Goal: Task Accomplishment & Management: Manage account settings

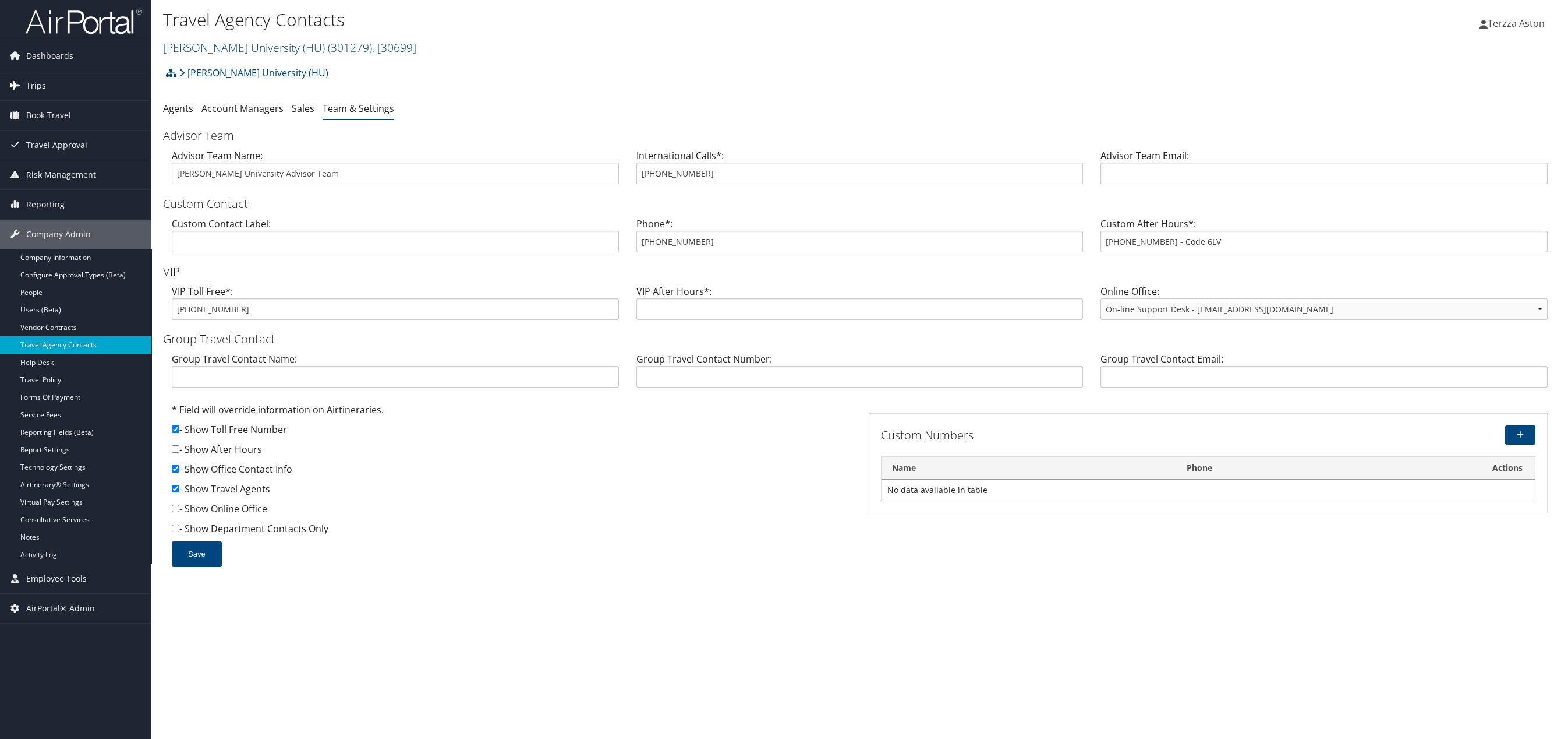
click at [53, 87] on link "Trips" at bounding box center [75, 85] width 151 height 29
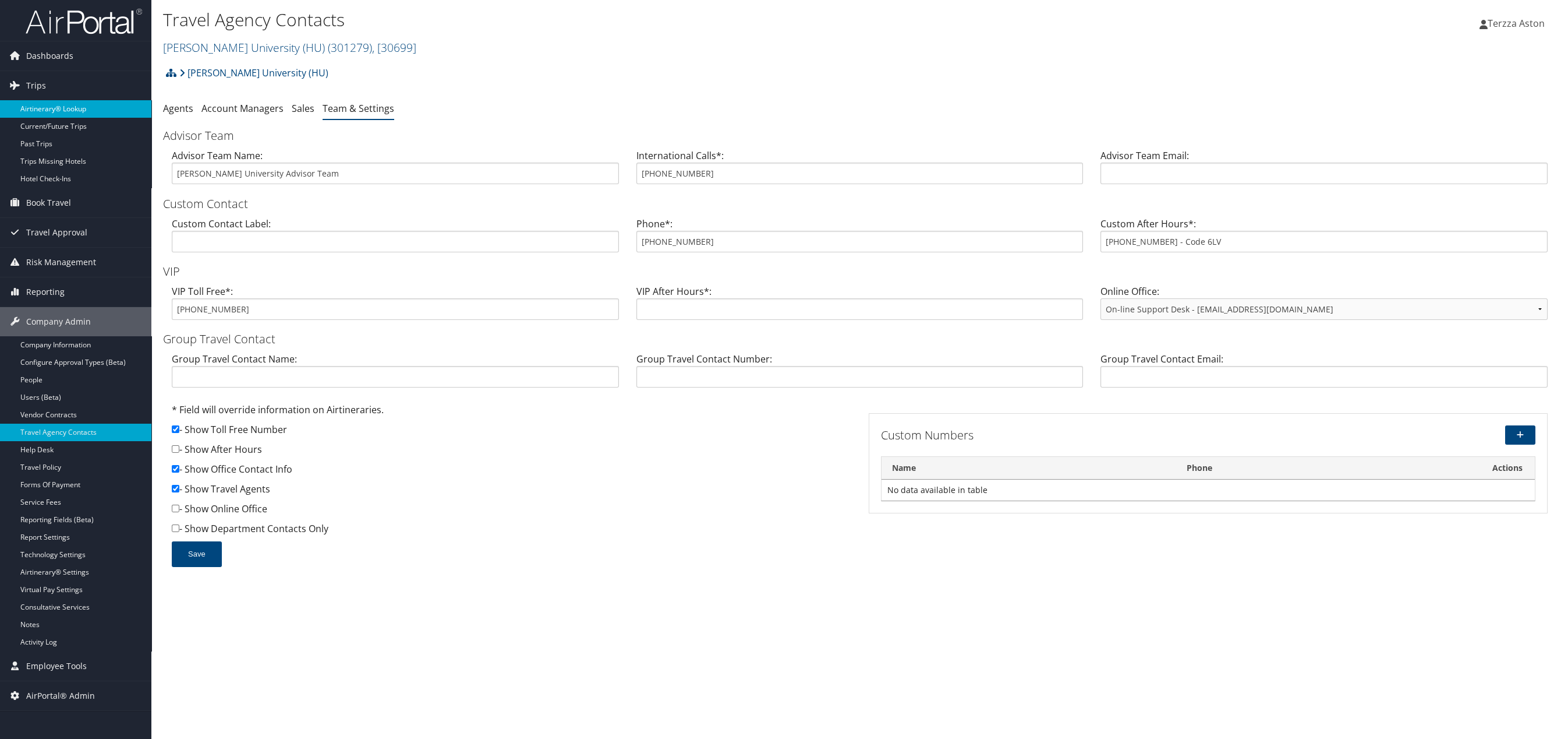
click at [58, 105] on link "Airtinerary® Lookup" at bounding box center [75, 109] width 151 height 18
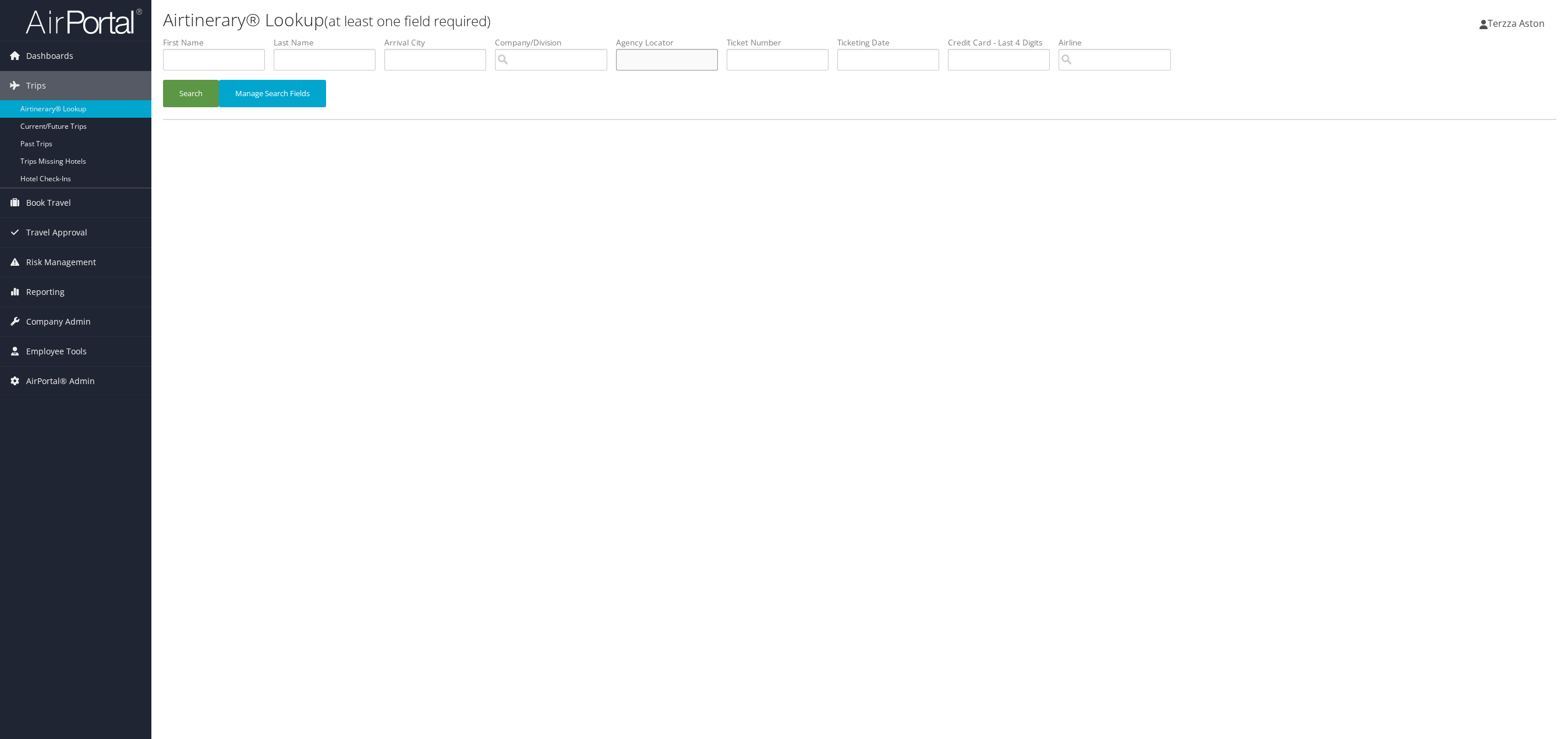
click at [640, 58] on input "text" at bounding box center [666, 60] width 102 height 21
click at [163, 80] on button "Search" at bounding box center [191, 93] width 56 height 28
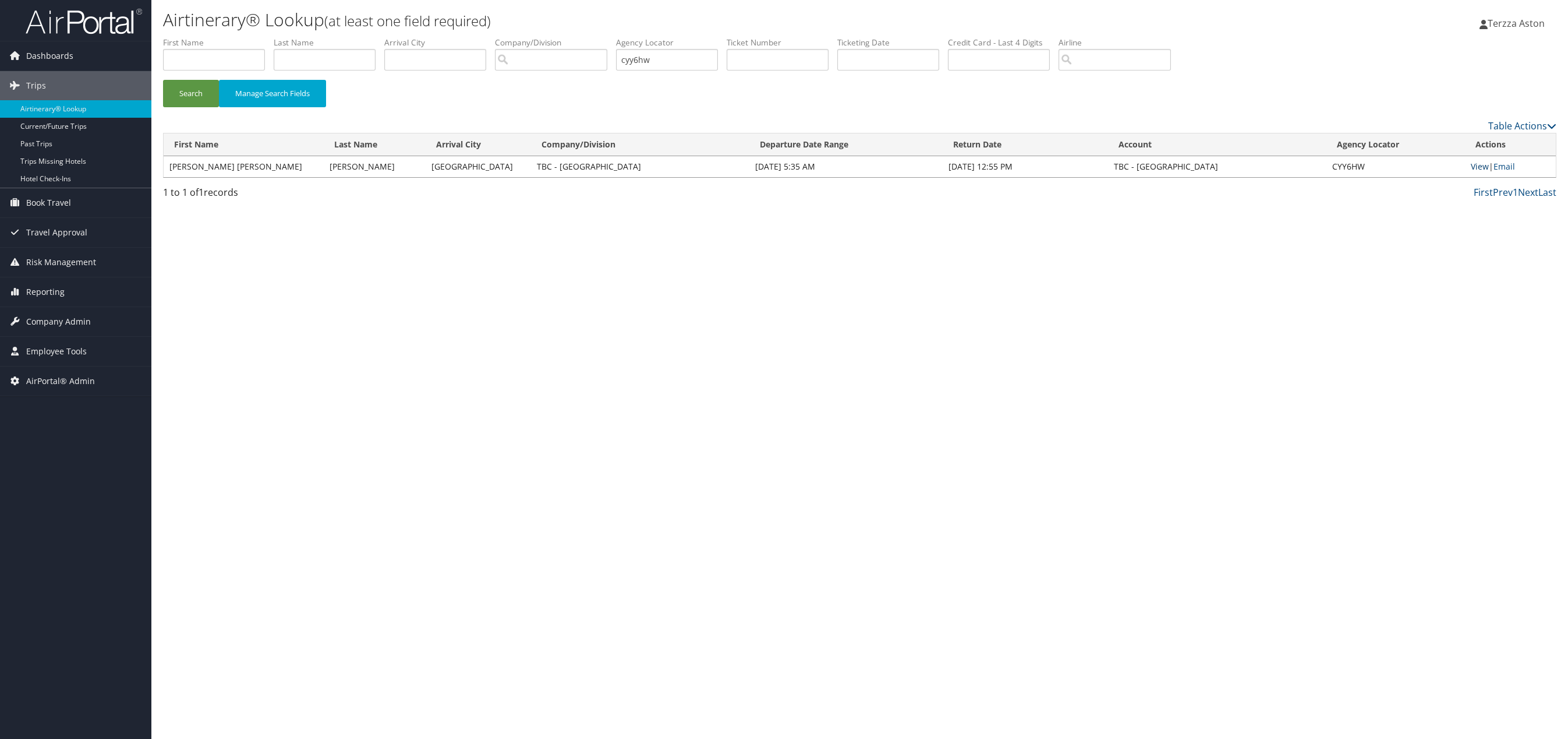
click at [1471, 165] on link "View" at bounding box center [1479, 166] width 18 height 11
drag, startPoint x: 686, startPoint y: 61, endPoint x: 526, endPoint y: 99, distance: 164.5
click at [526, 79] on form "First Name Last Name Departure City Arrival City Company/Division Airport/City …" at bounding box center [860, 77] width 1393 height 82
click at [163, 80] on button "Search" at bounding box center [191, 93] width 56 height 28
click at [1475, 170] on link "View" at bounding box center [1483, 166] width 18 height 11
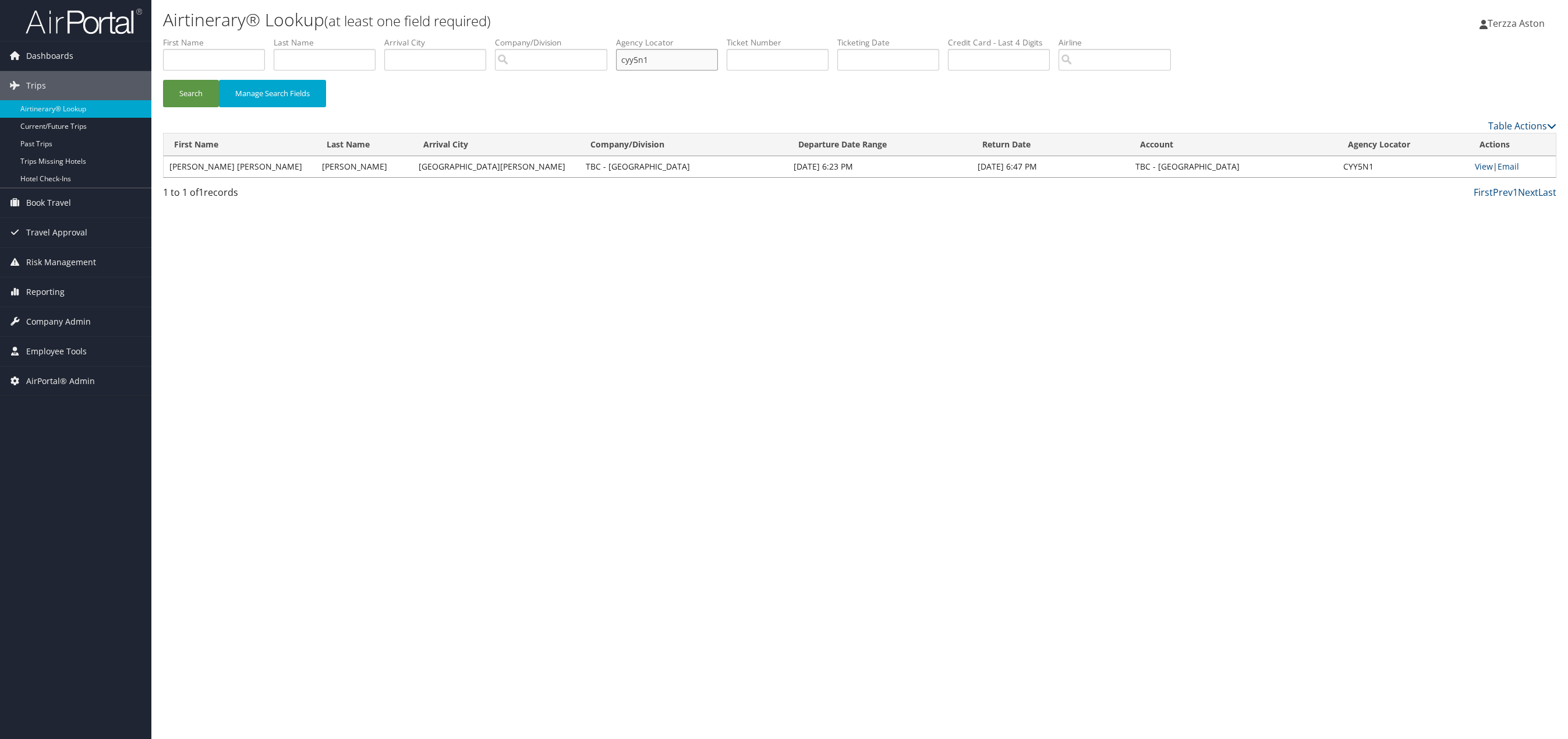
drag, startPoint x: 680, startPoint y: 57, endPoint x: 482, endPoint y: 141, distance: 215.1
click at [476, 82] on form "First Name Last Name Departure City Arrival City Company/Division Airport/City …" at bounding box center [860, 77] width 1393 height 82
click at [195, 85] on button "Search" at bounding box center [191, 93] width 56 height 28
click at [1475, 161] on link "View" at bounding box center [1479, 166] width 18 height 11
drag, startPoint x: 677, startPoint y: 54, endPoint x: 480, endPoint y: 166, distance: 226.6
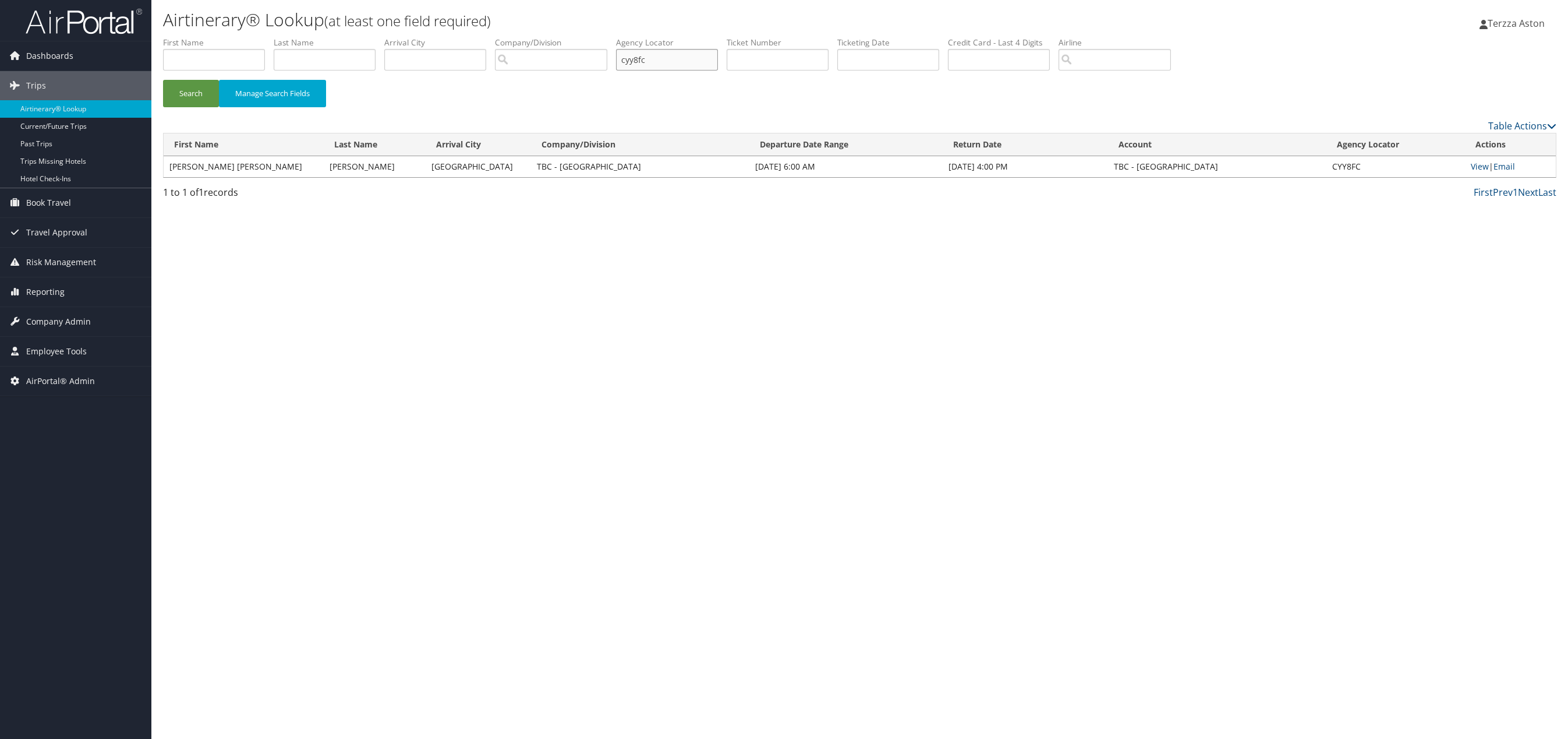
click at [474, 85] on form "First Name Last Name Departure City Arrival City Company/Division Airport/City …" at bounding box center [860, 77] width 1393 height 82
click at [163, 80] on button "Search" at bounding box center [191, 93] width 56 height 28
click at [1475, 165] on link "View" at bounding box center [1483, 166] width 18 height 11
drag, startPoint x: 644, startPoint y: 61, endPoint x: 677, endPoint y: 64, distance: 33.1
click at [677, 64] on input "cyy5n1" at bounding box center [666, 60] width 102 height 21
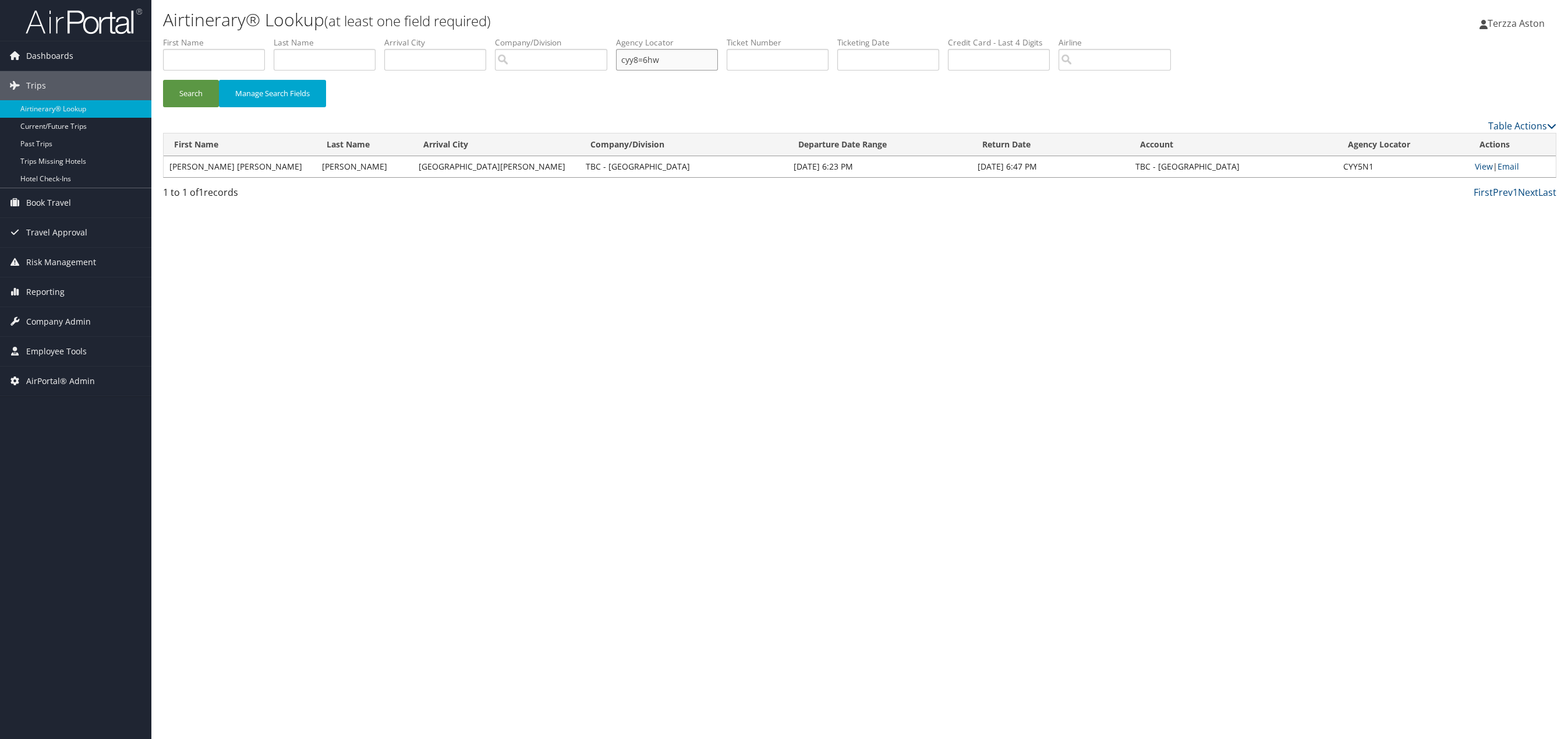
click at [163, 80] on button "Search" at bounding box center [191, 93] width 56 height 28
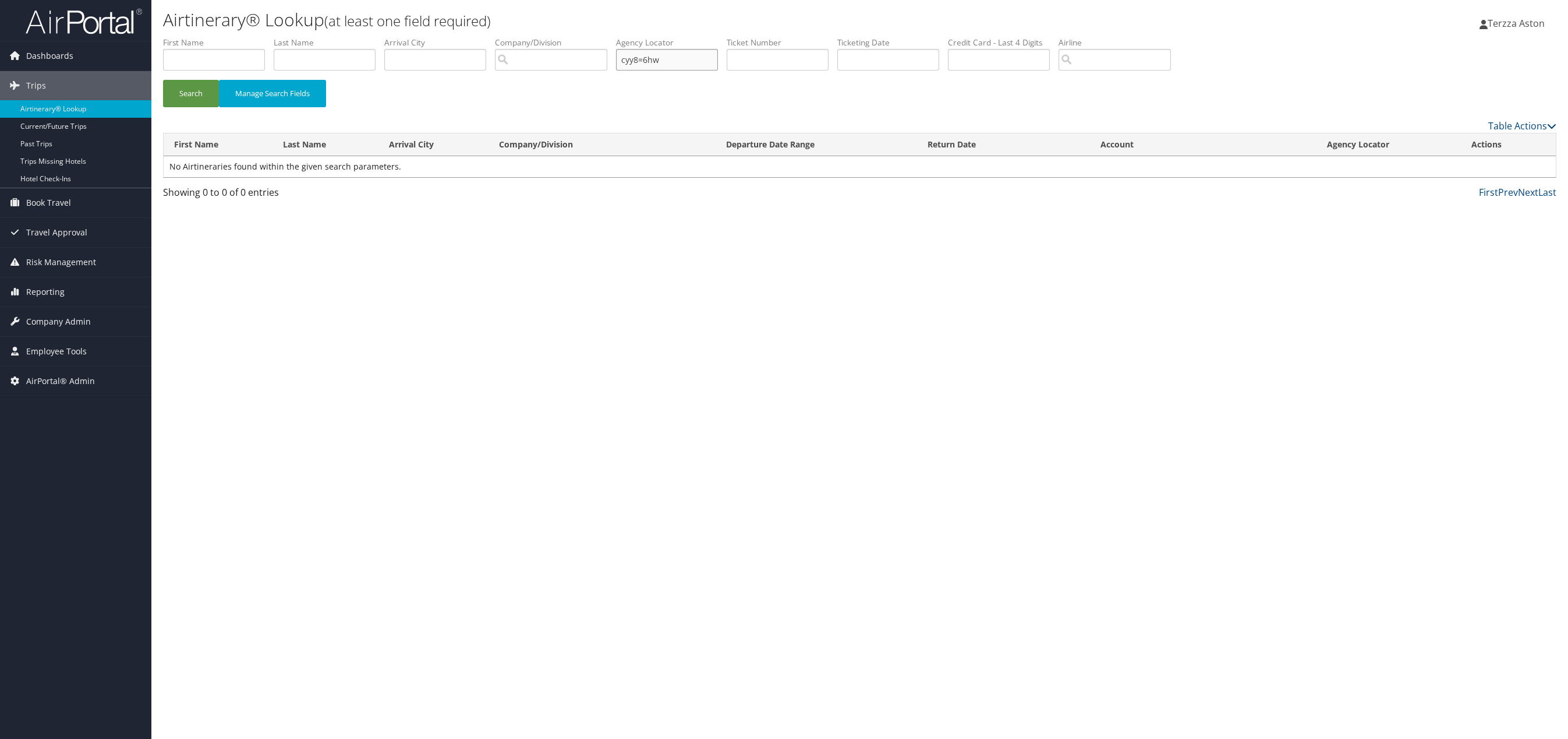
click at [641, 61] on input "cyy8=6hw" at bounding box center [666, 60] width 102 height 21
type input "cyy6hw"
click at [188, 89] on button "Search" at bounding box center [191, 93] width 56 height 28
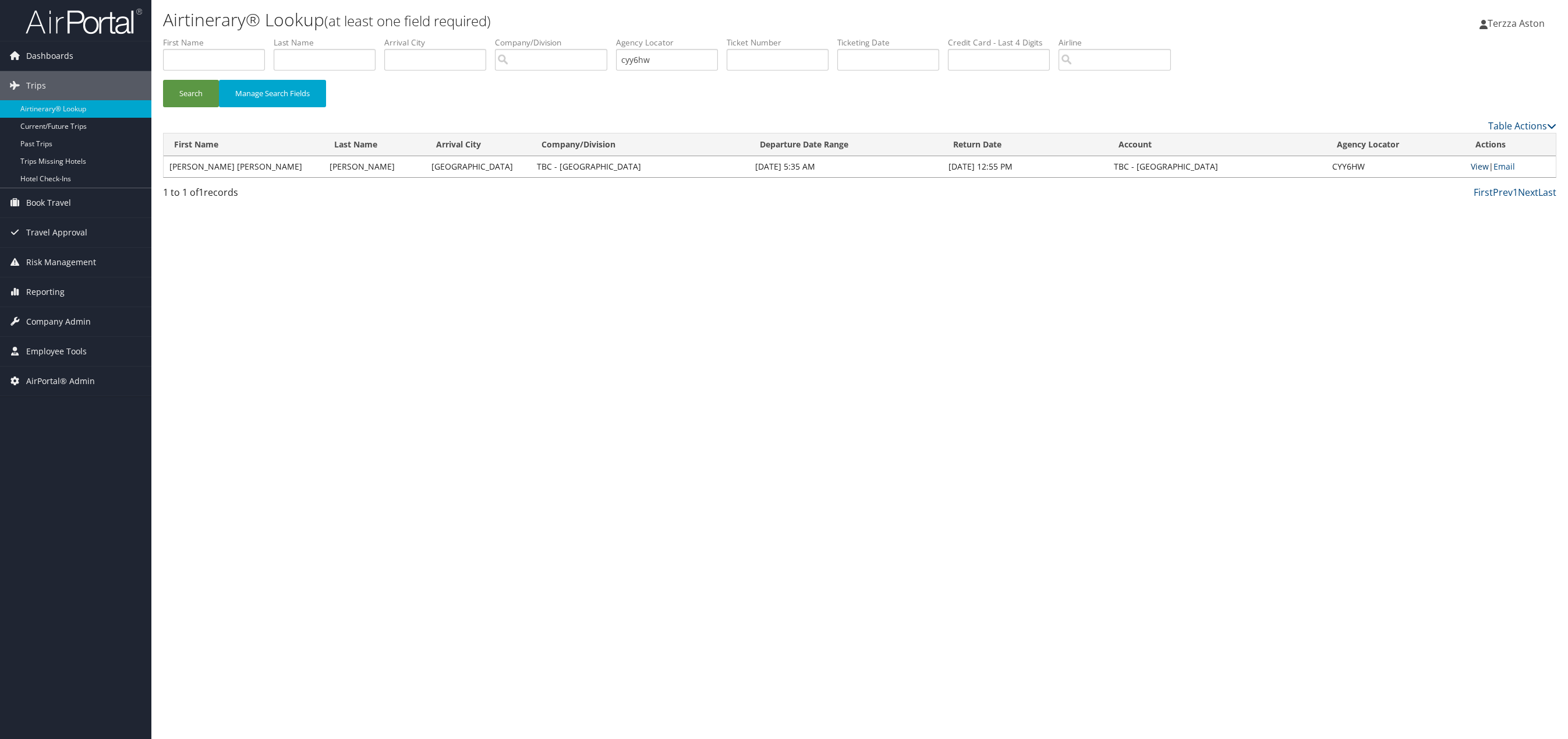
click at [1471, 165] on link "View" at bounding box center [1479, 166] width 18 height 11
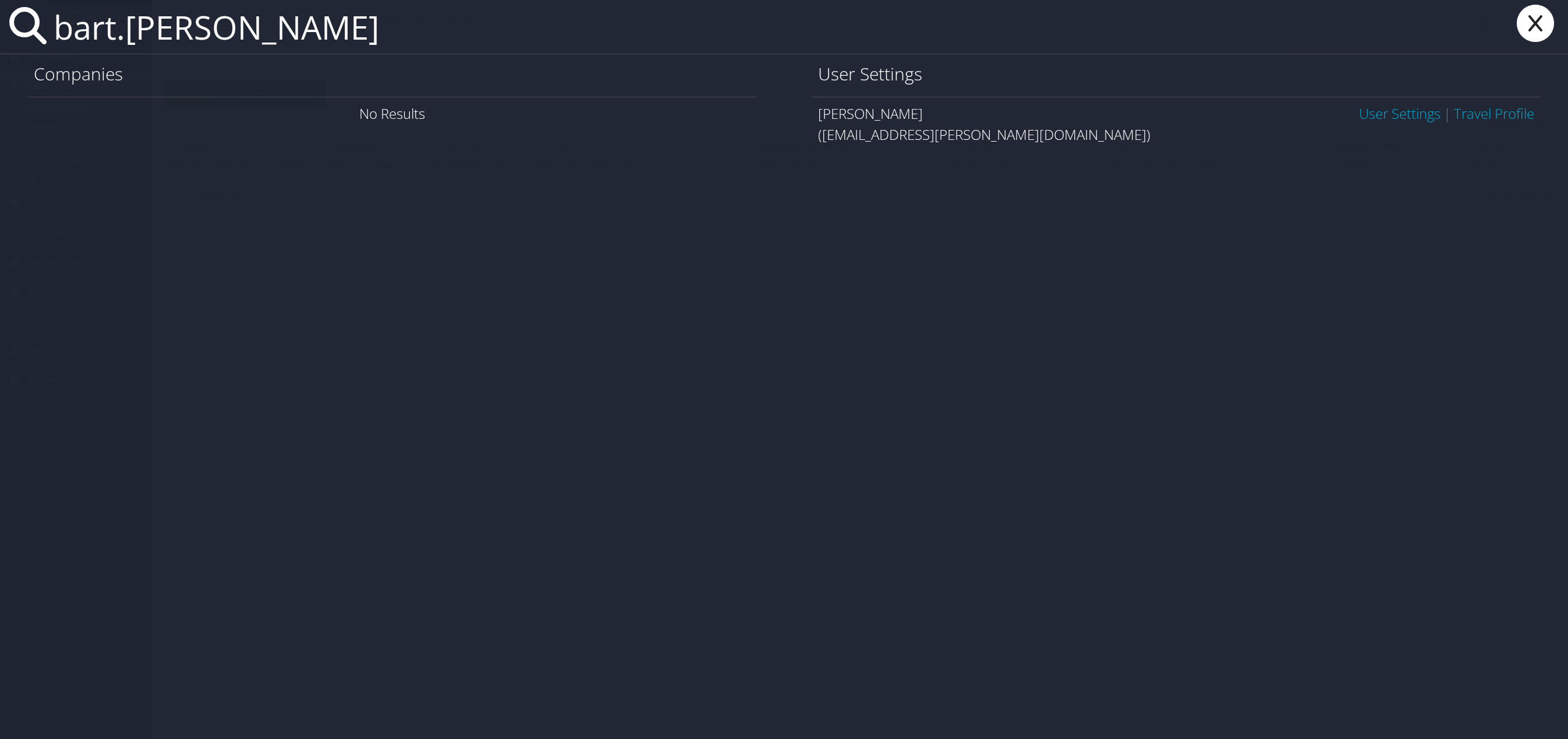
type input "bart.taylor"
click at [1405, 119] on link "User Settings" at bounding box center [1400, 113] width 82 height 19
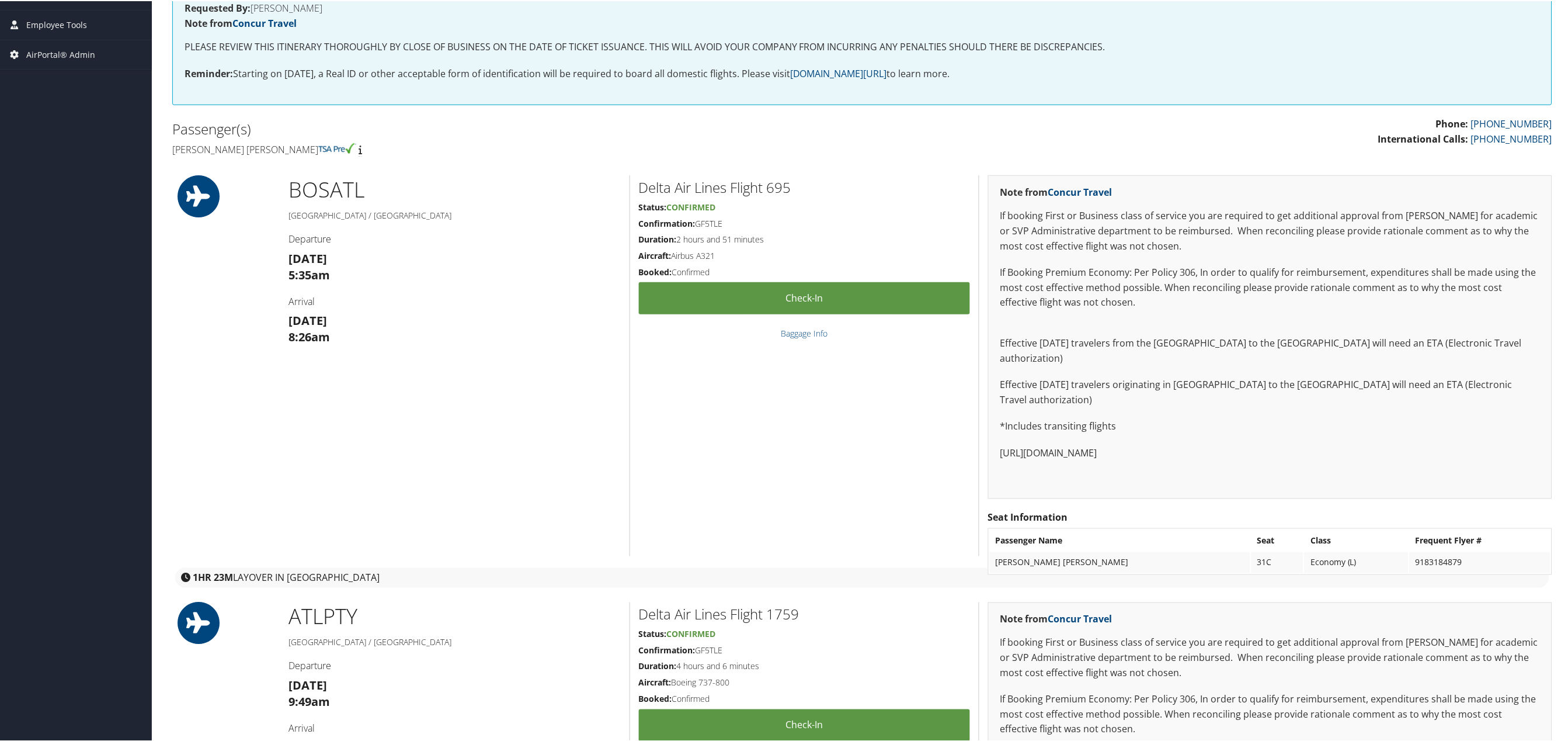
scroll to position [123, 0]
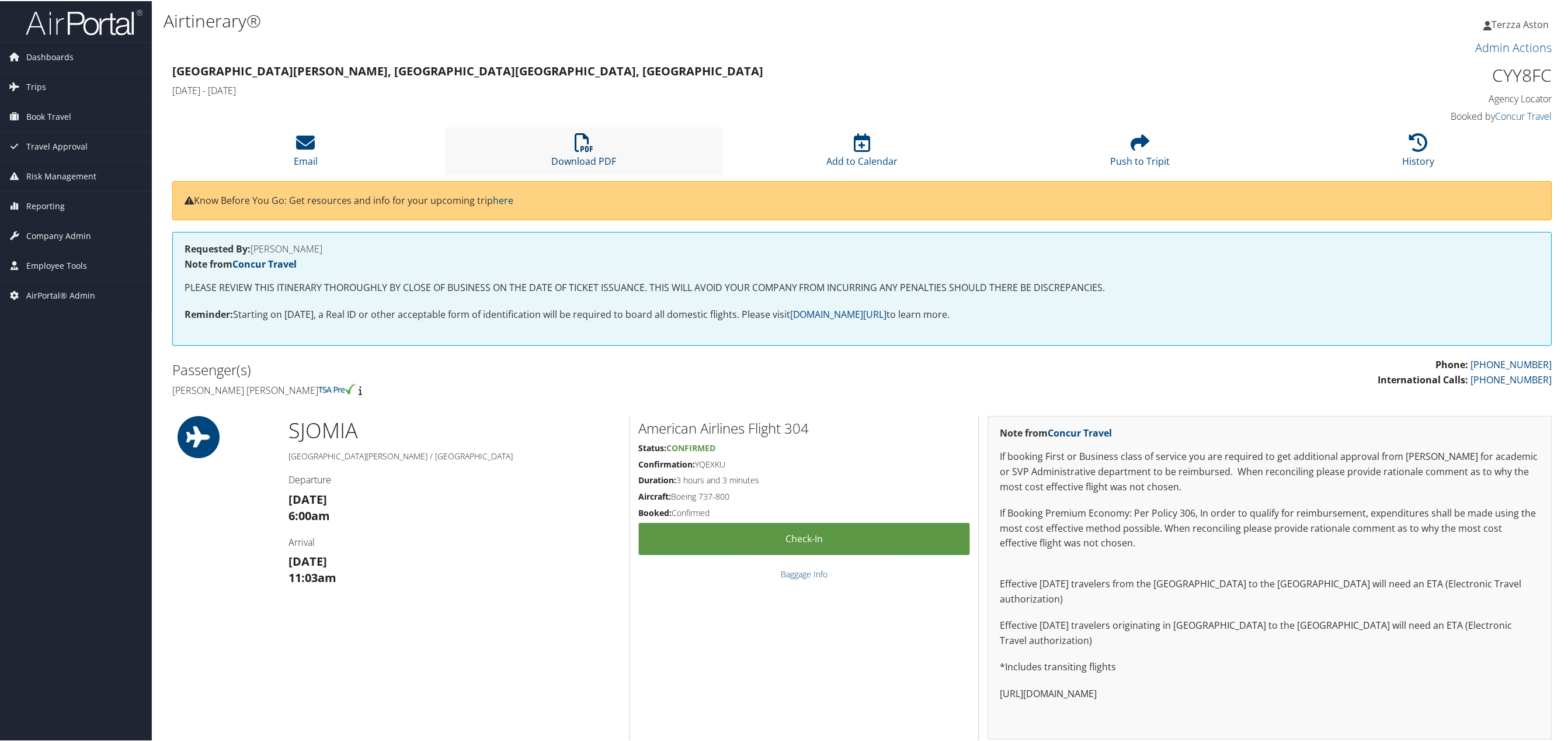
click at [588, 147] on icon at bounding box center [584, 141] width 19 height 19
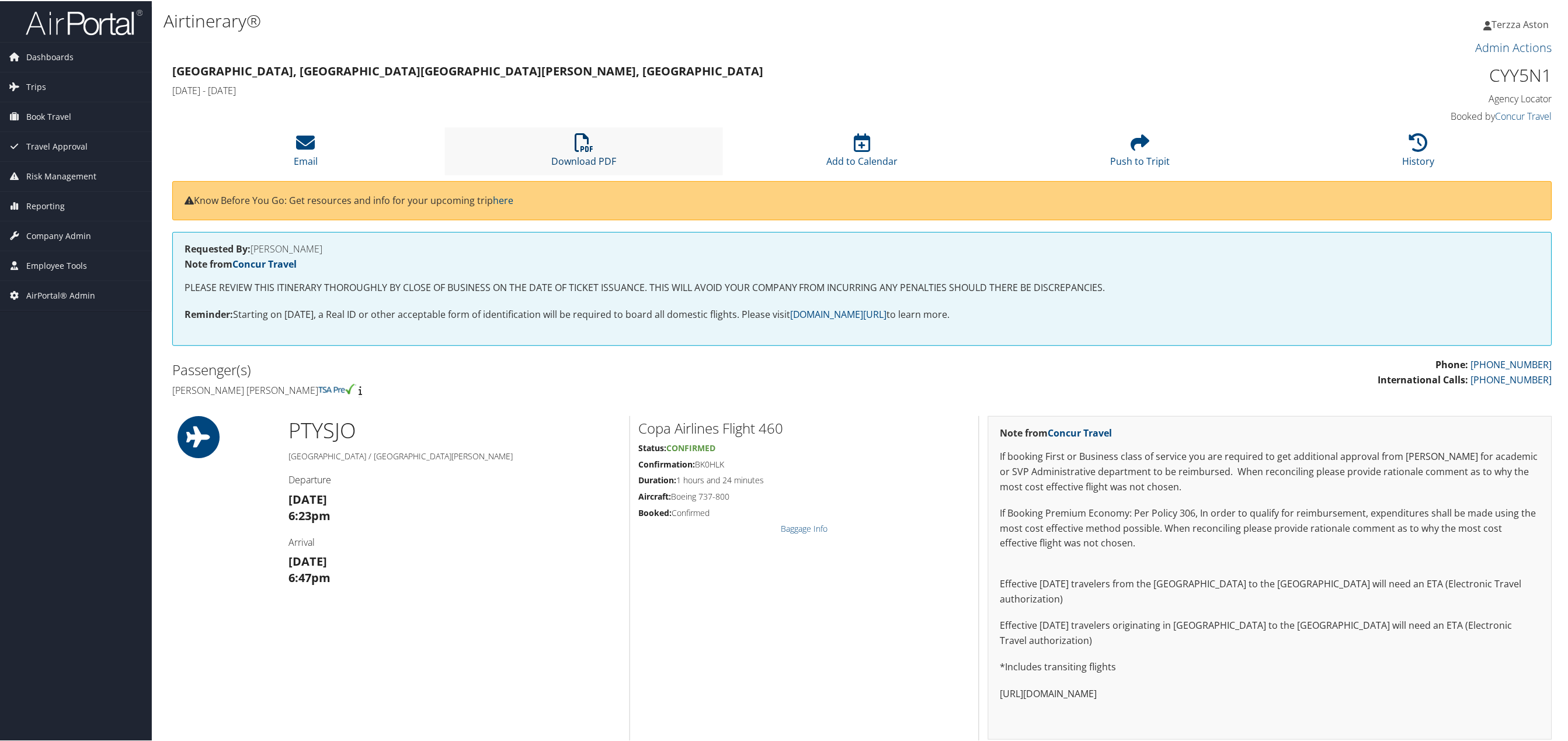
click at [579, 148] on icon at bounding box center [584, 141] width 19 height 19
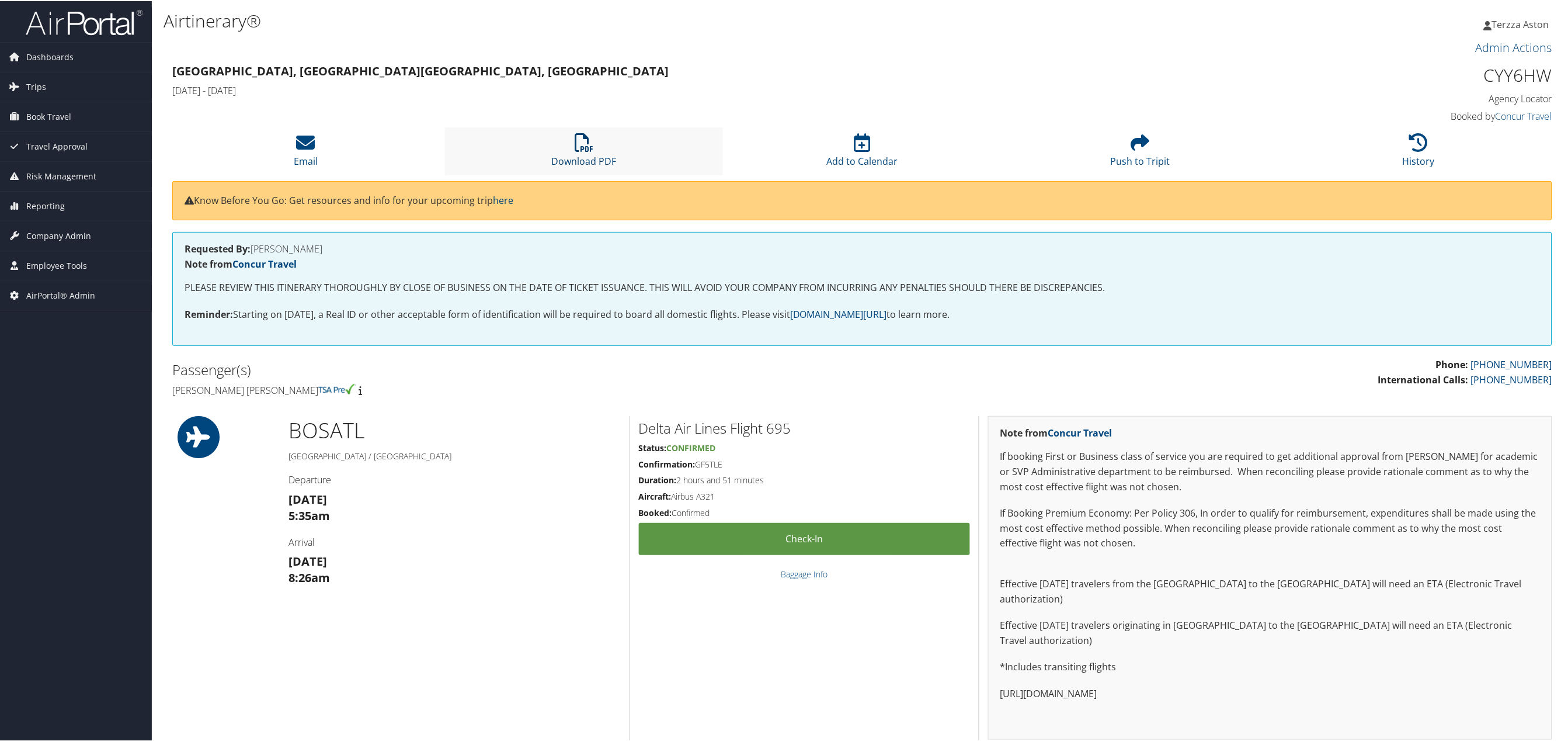
click at [579, 142] on icon at bounding box center [584, 141] width 19 height 19
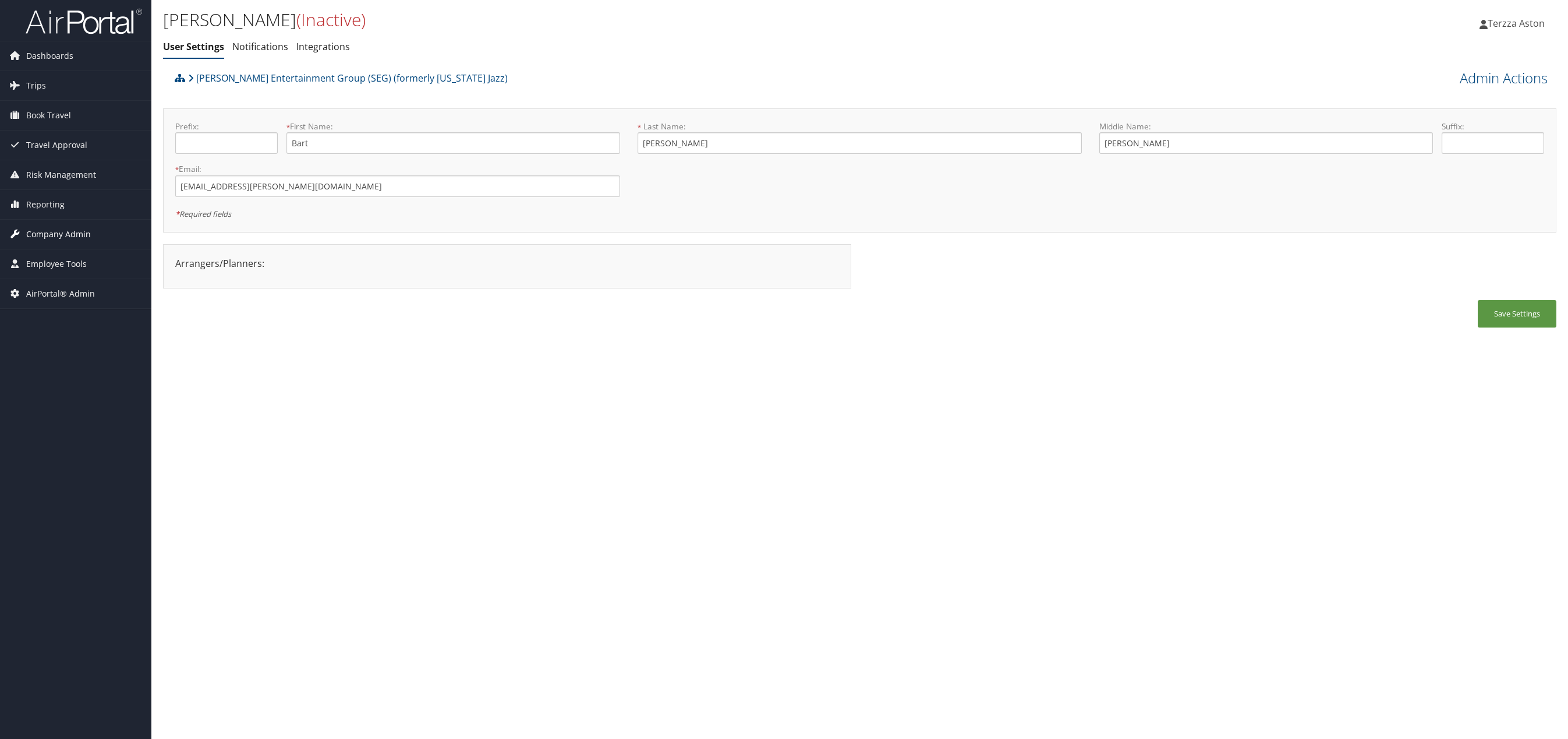
click at [72, 222] on span "Company Admin" at bounding box center [58, 234] width 65 height 29
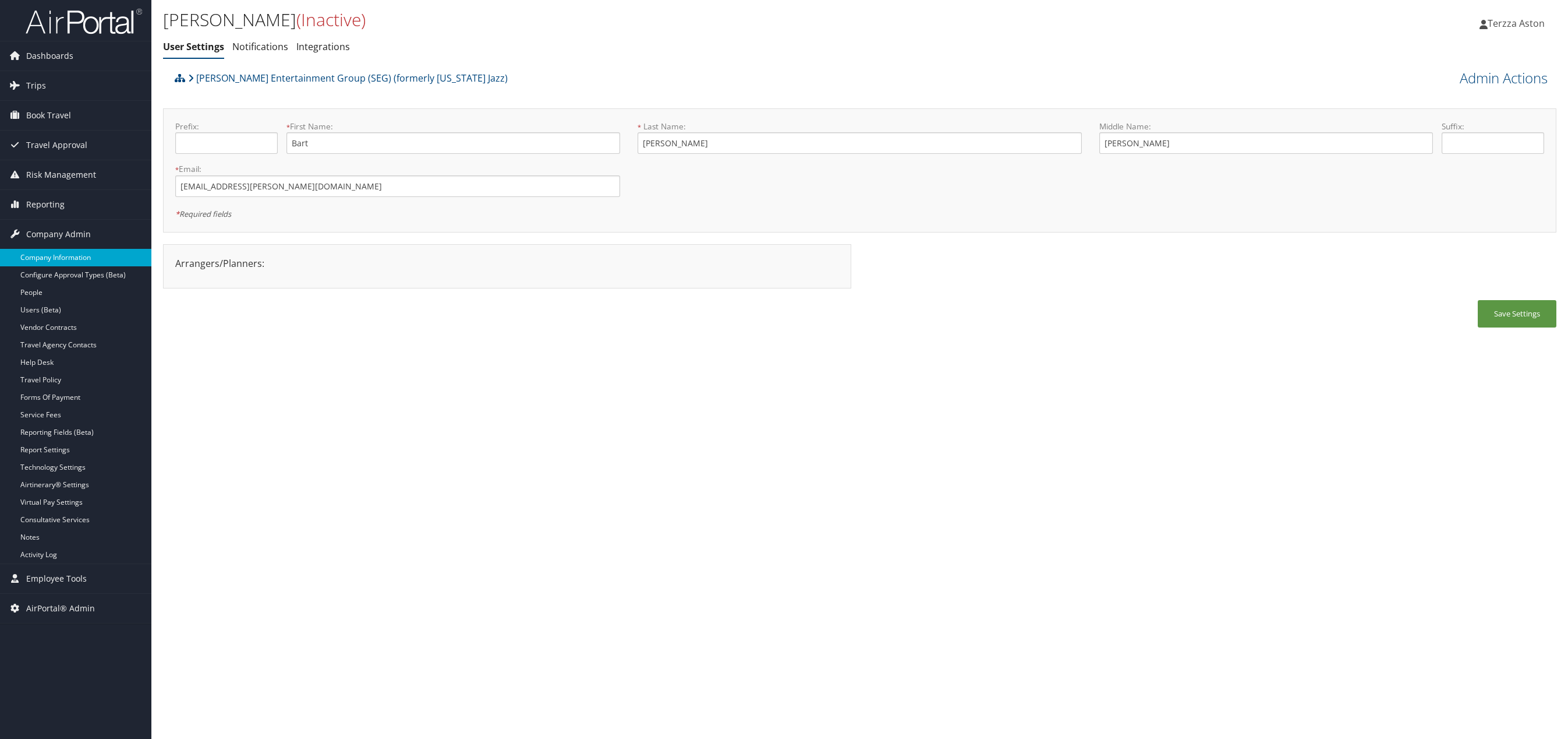
click at [82, 258] on link "Company Information" at bounding box center [75, 257] width 151 height 18
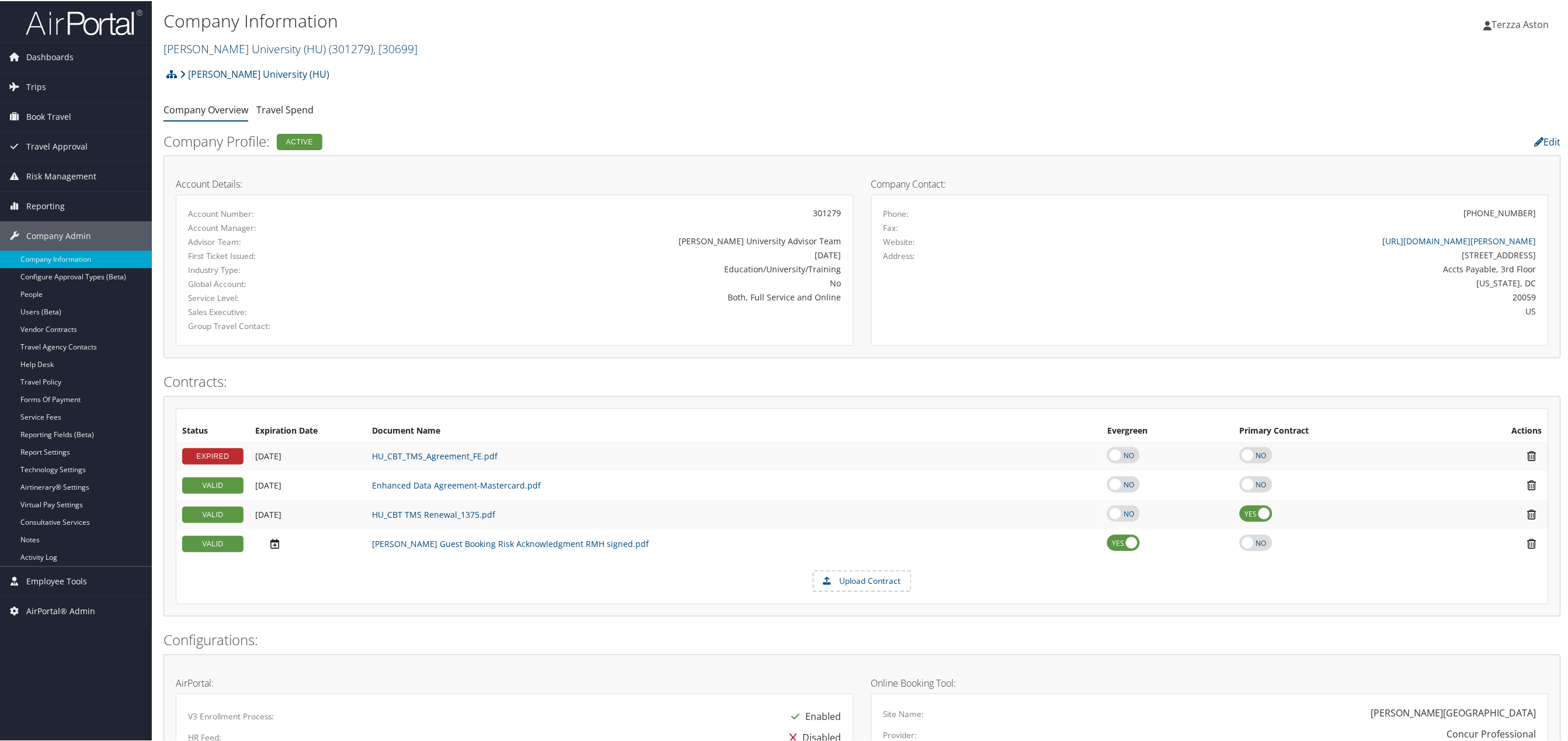
click at [207, 47] on link "Howard University (HU) ( 301279 ) , [ 30699 ]" at bounding box center [291, 48] width 254 height 16
click at [209, 67] on input "search" at bounding box center [241, 69] width 154 height 21
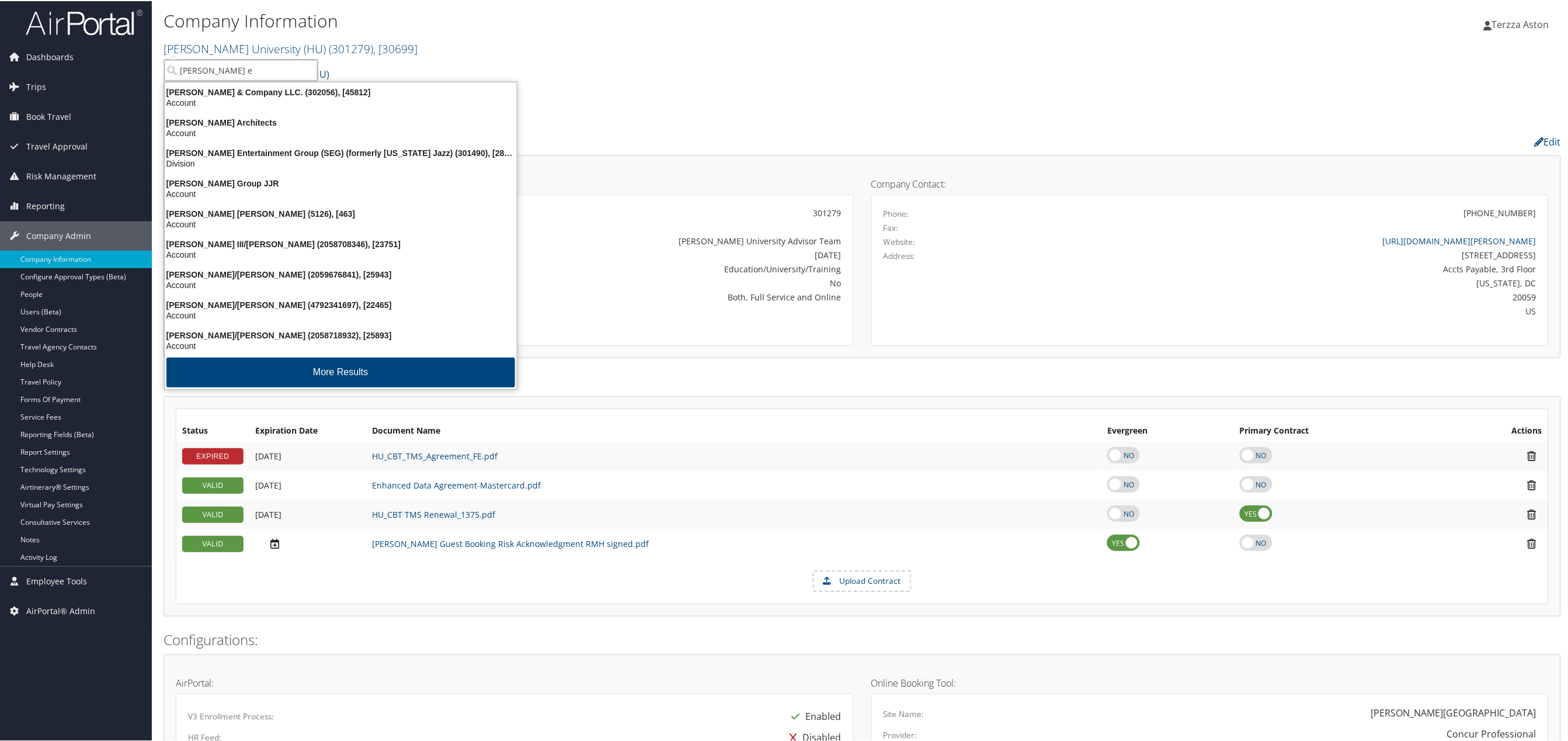
type input "smith en"
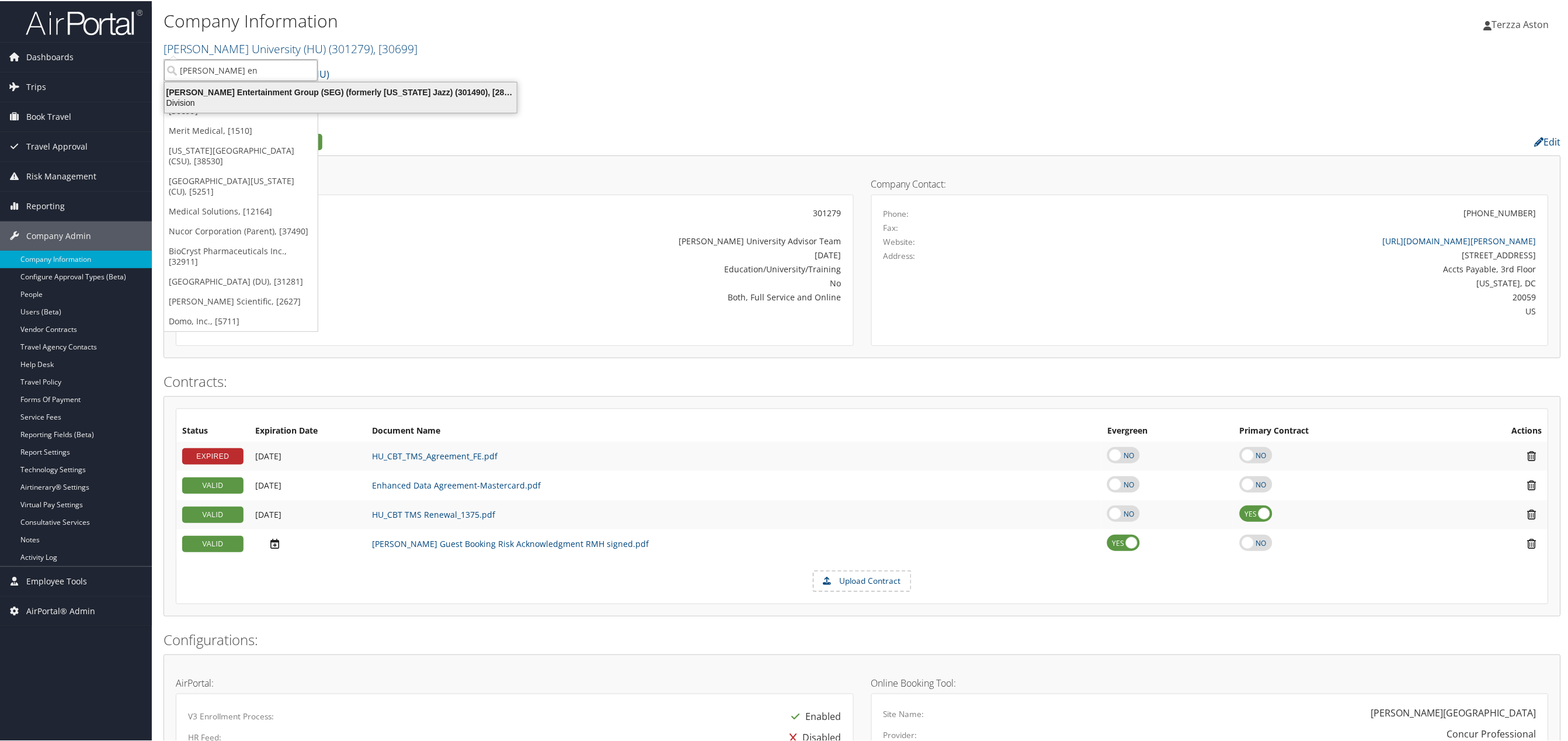
click at [227, 95] on div "Smith Entertainment Group (SEG) (formerly Utah Jazz) (301490), [28775]" at bounding box center [341, 91] width 366 height 11
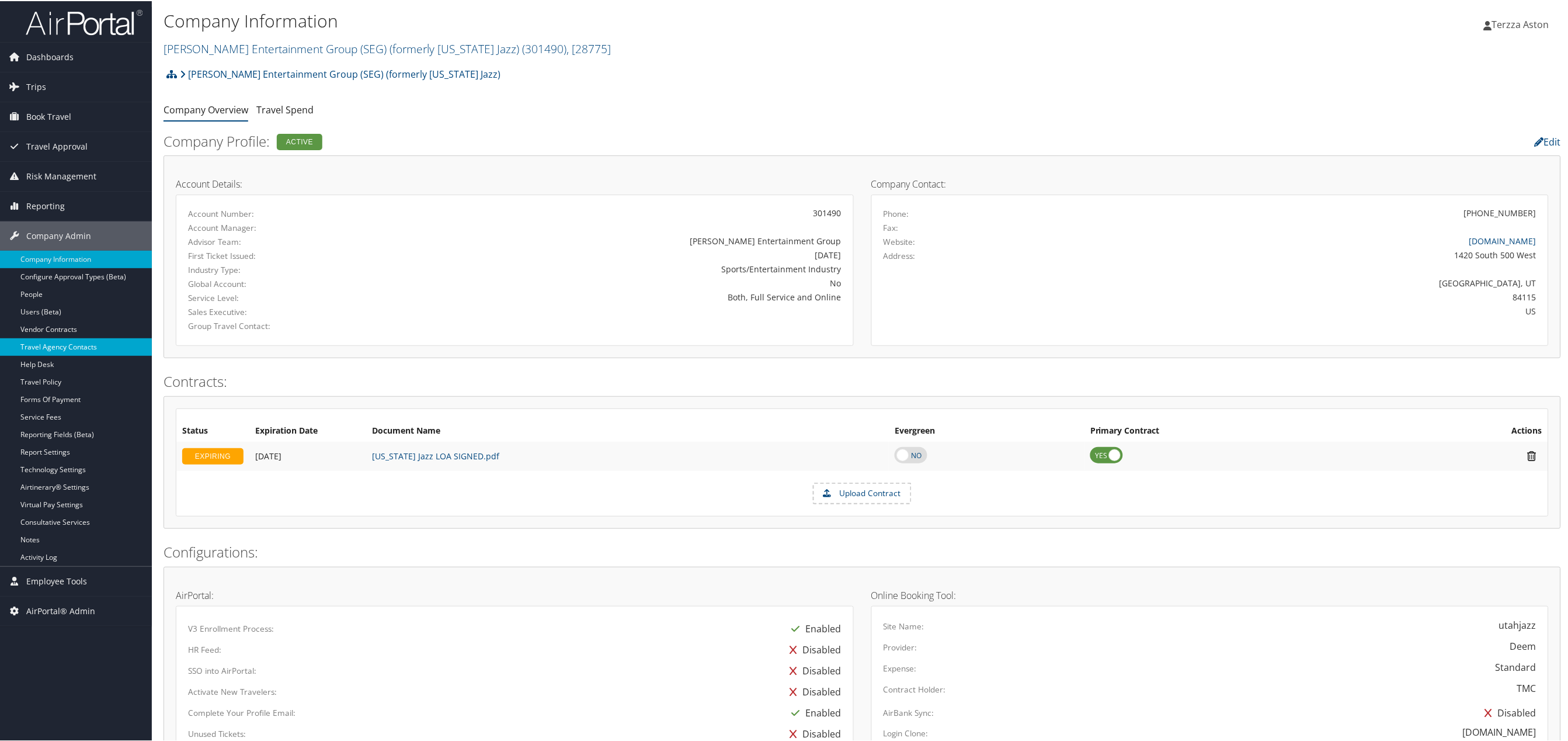
click at [66, 345] on link "Travel Agency Contacts" at bounding box center [76, 346] width 152 height 18
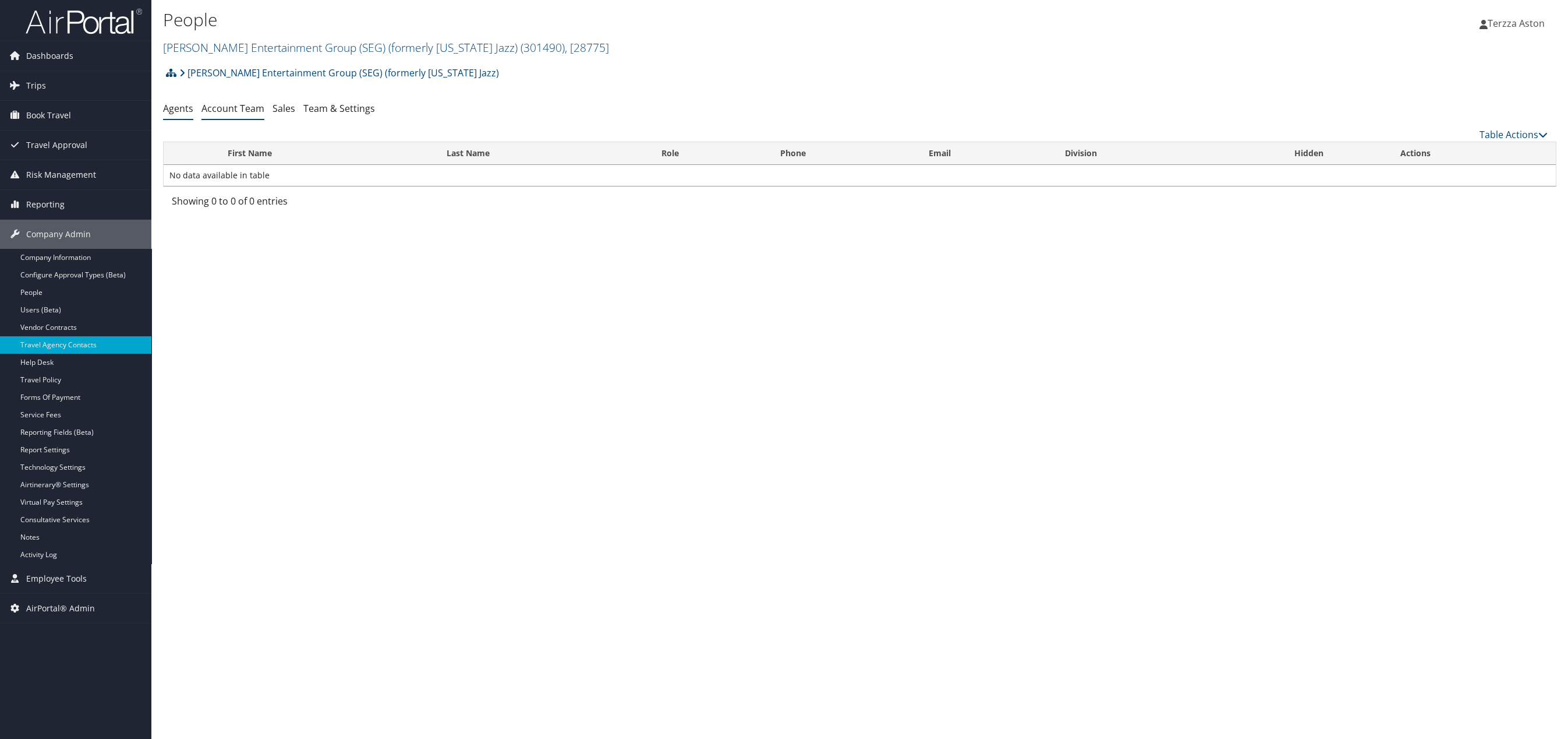
click at [246, 106] on link "Account Team" at bounding box center [233, 108] width 63 height 13
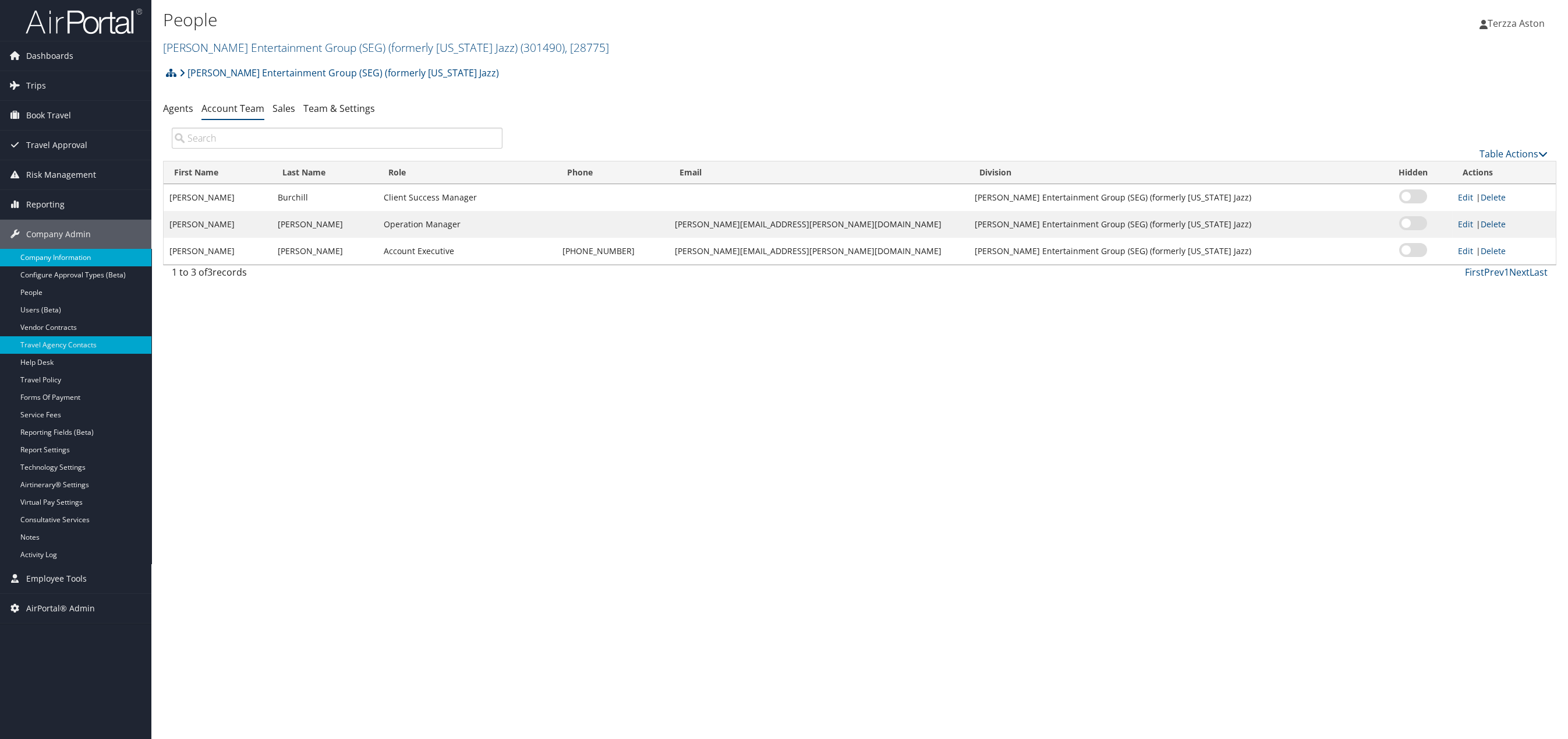
click at [62, 250] on link "Company Information" at bounding box center [75, 257] width 151 height 18
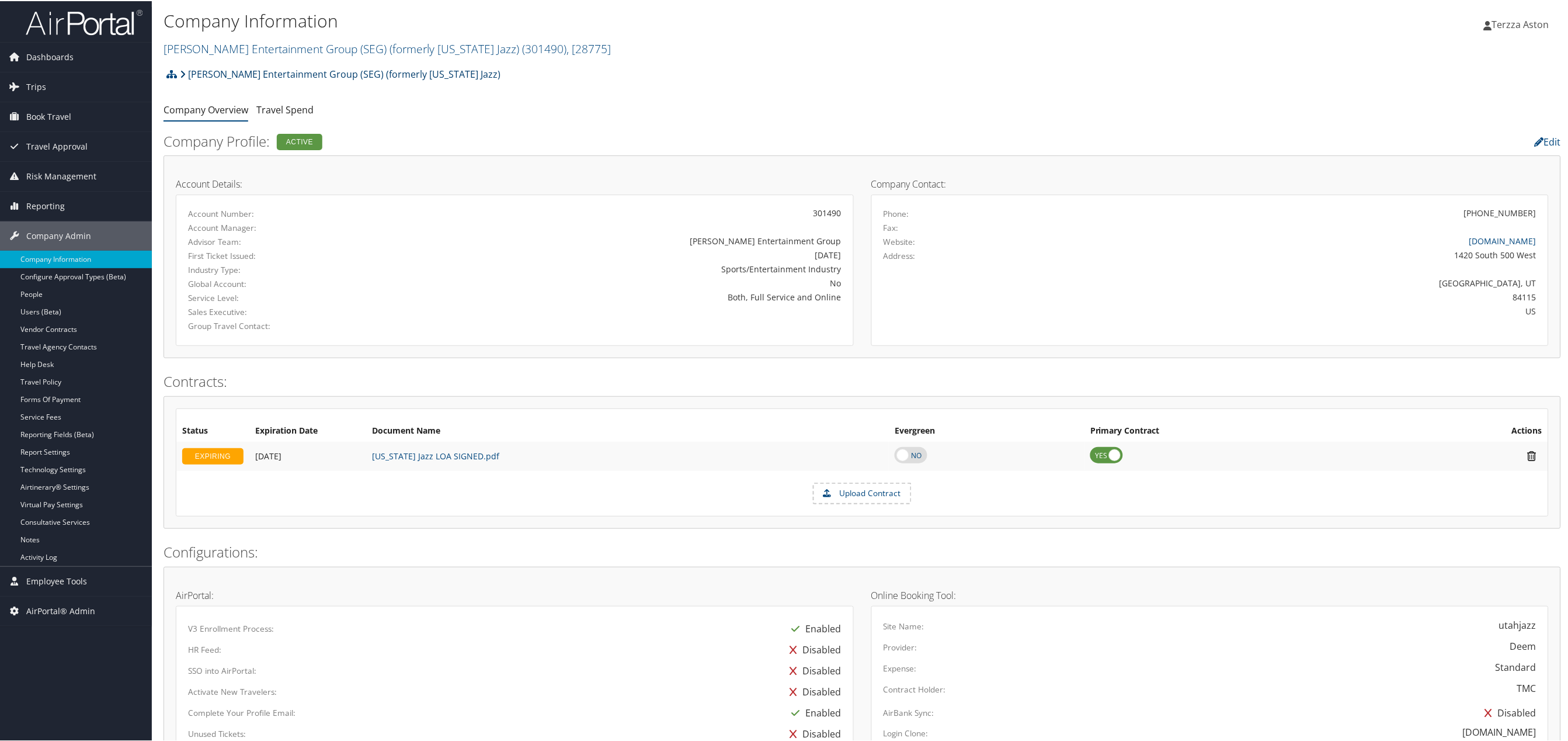
click at [196, 71] on link "[PERSON_NAME] Entertainment Group (SEG) (formerly [US_STATE] Jazz)" at bounding box center [341, 73] width 321 height 24
click at [196, 41] on link "[PERSON_NAME] Entertainment Group (SEG) (formerly [US_STATE] Jazz) ( 301490 ) ,…" at bounding box center [388, 48] width 447 height 16
click at [199, 66] on input "search" at bounding box center [241, 69] width 154 height 21
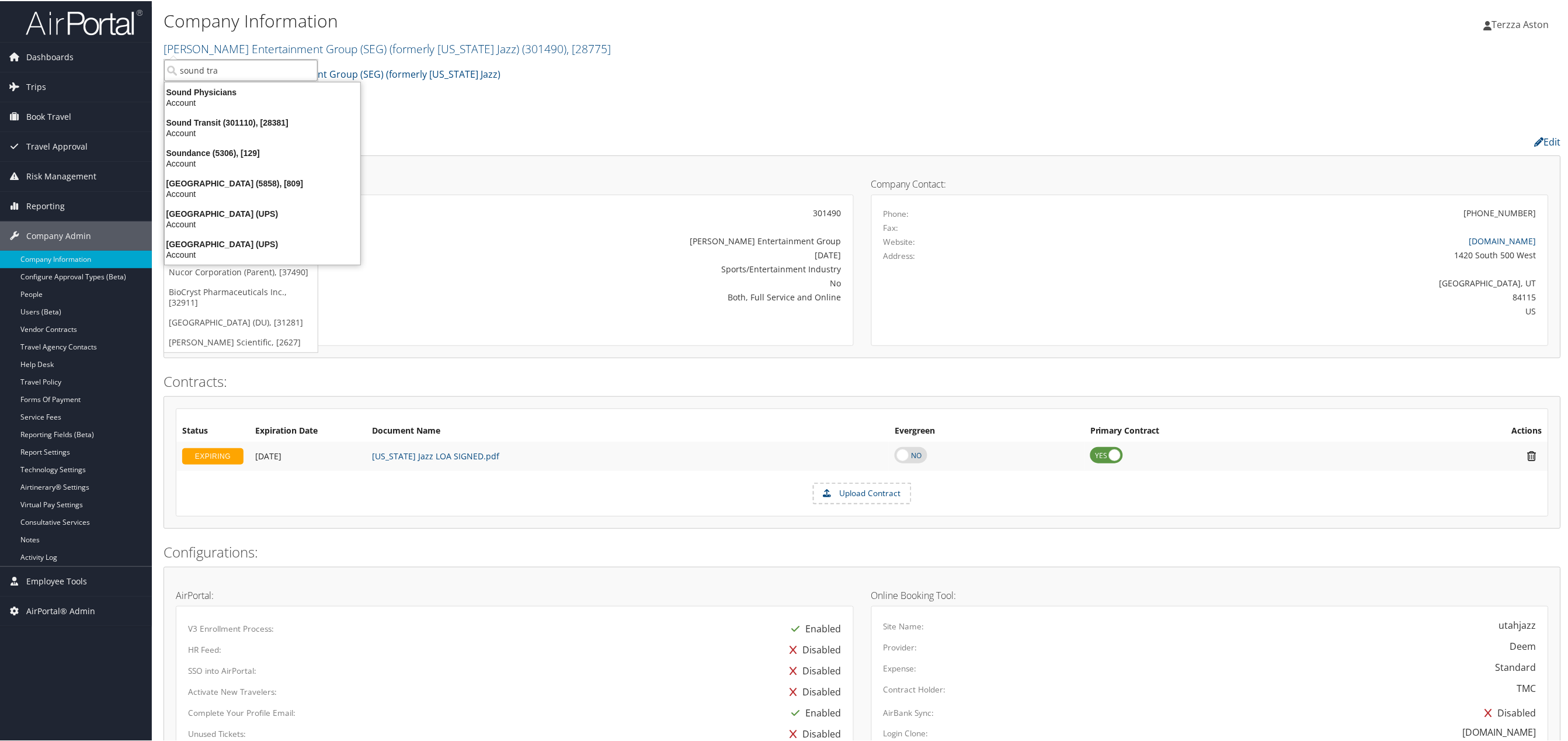
type input "sound [PERSON_NAME]"
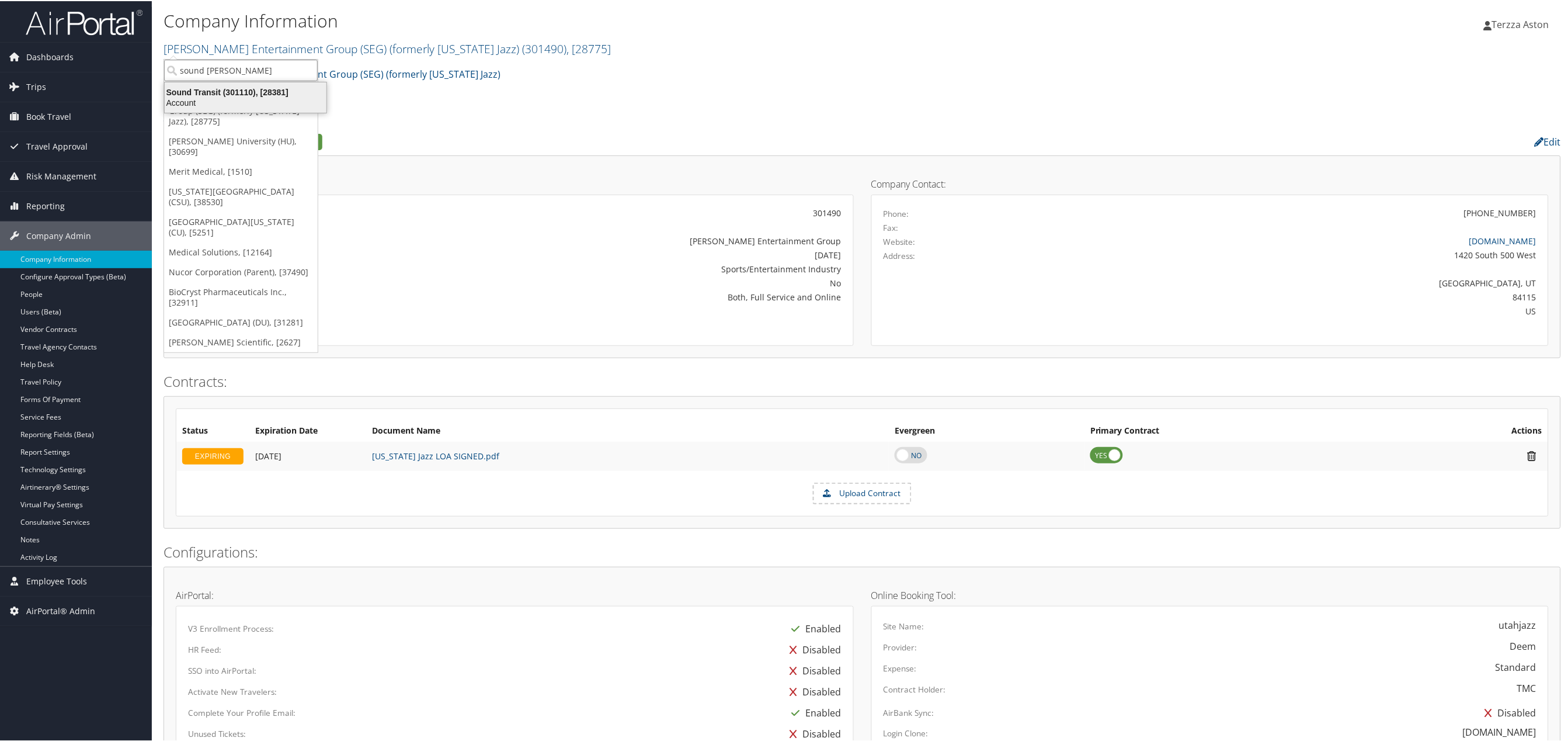
click at [212, 89] on div "Sound Transit (301110), [28381]" at bounding box center [245, 91] width 176 height 11
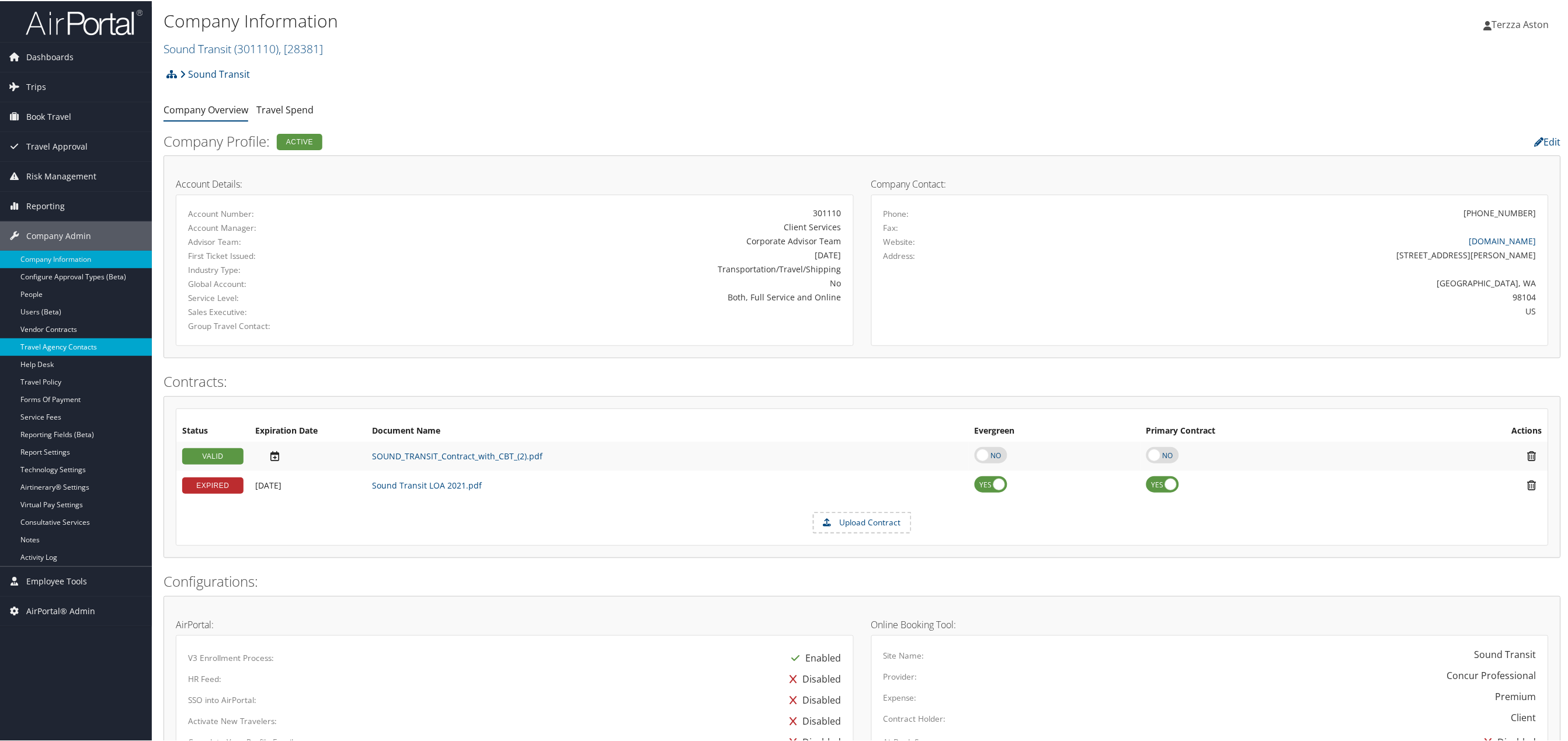
click at [63, 345] on link "Travel Agency Contacts" at bounding box center [76, 346] width 152 height 18
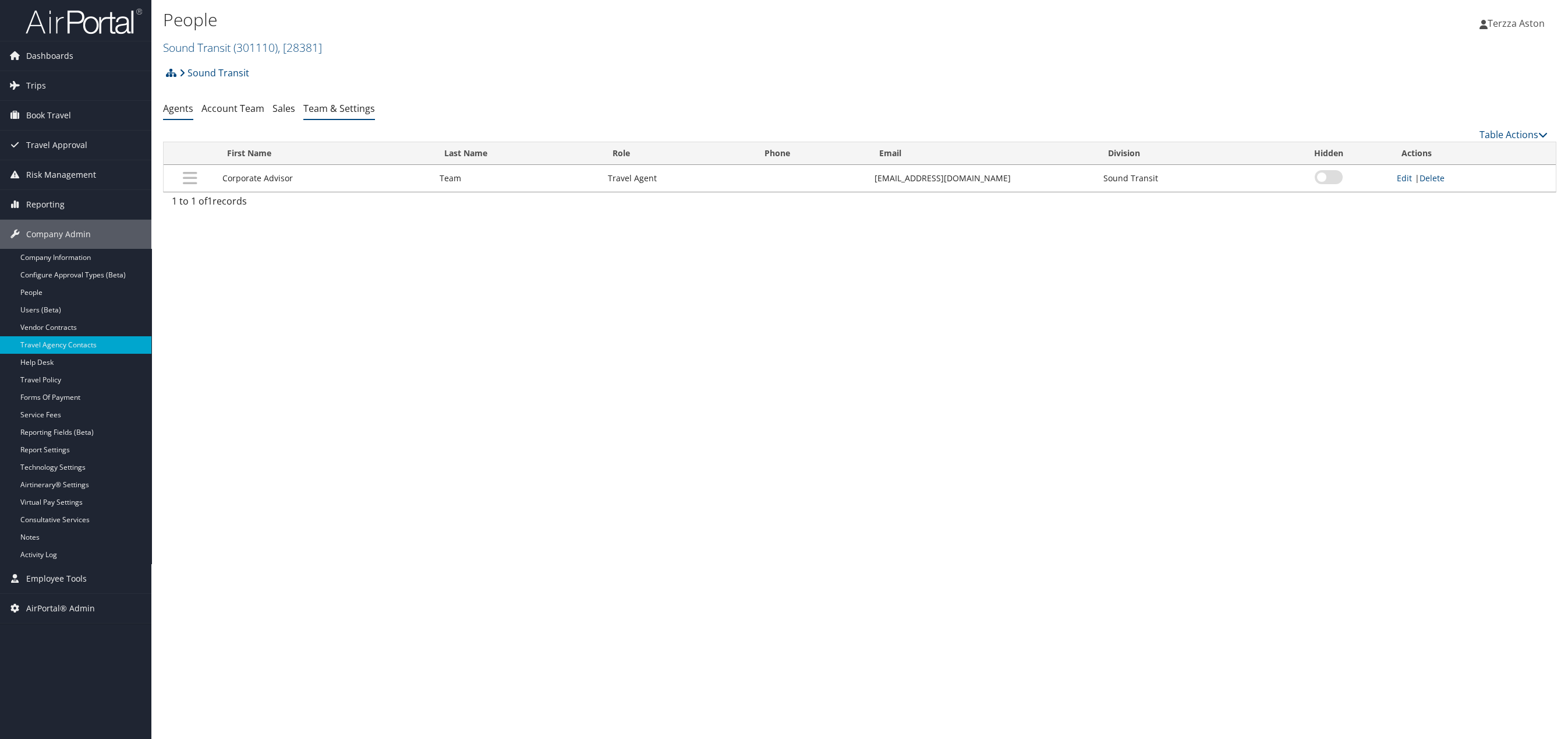
click at [344, 110] on link "Team & Settings" at bounding box center [339, 108] width 72 height 13
